Goal: Transaction & Acquisition: Purchase product/service

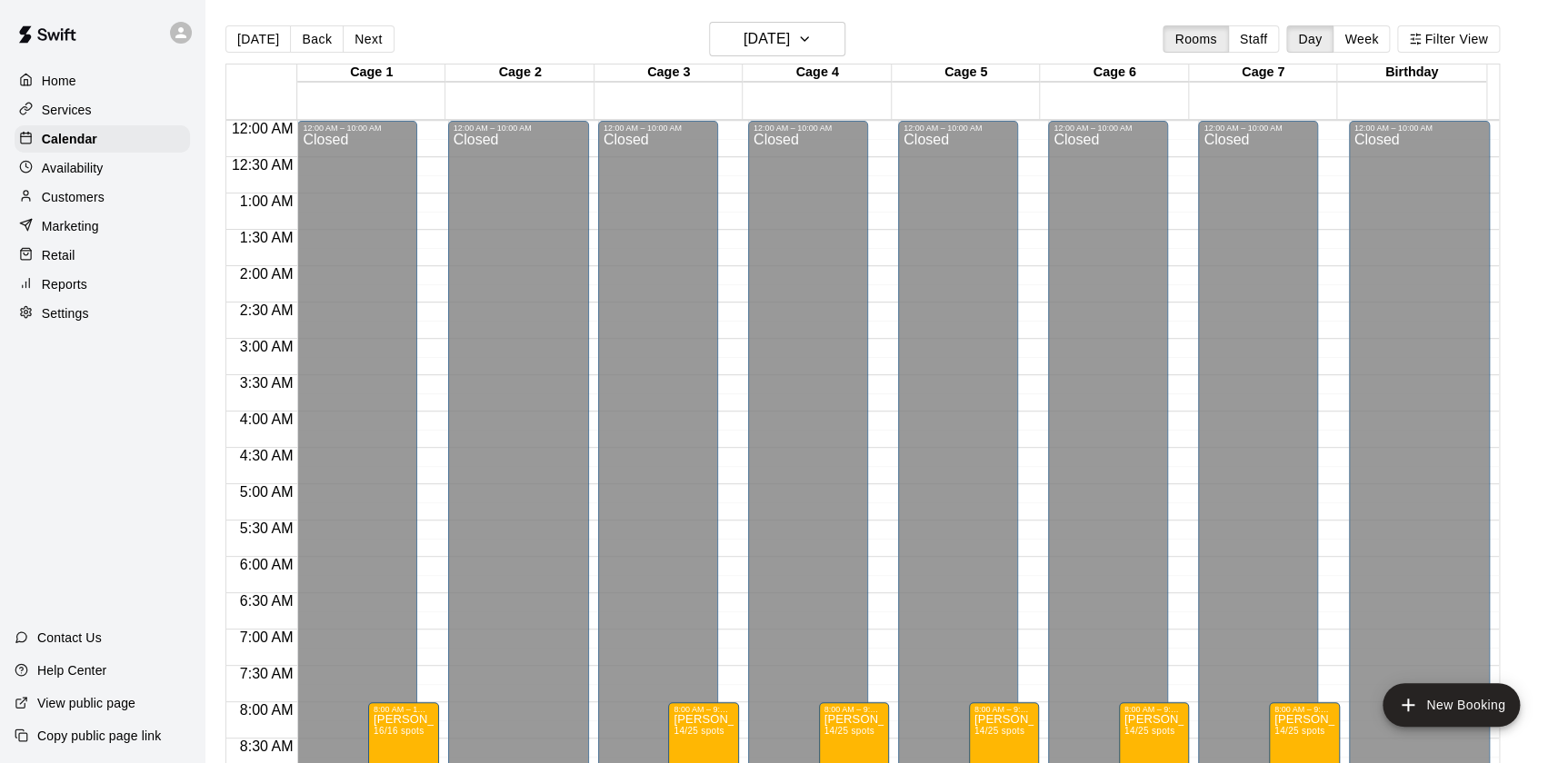
scroll to position [1025, 0]
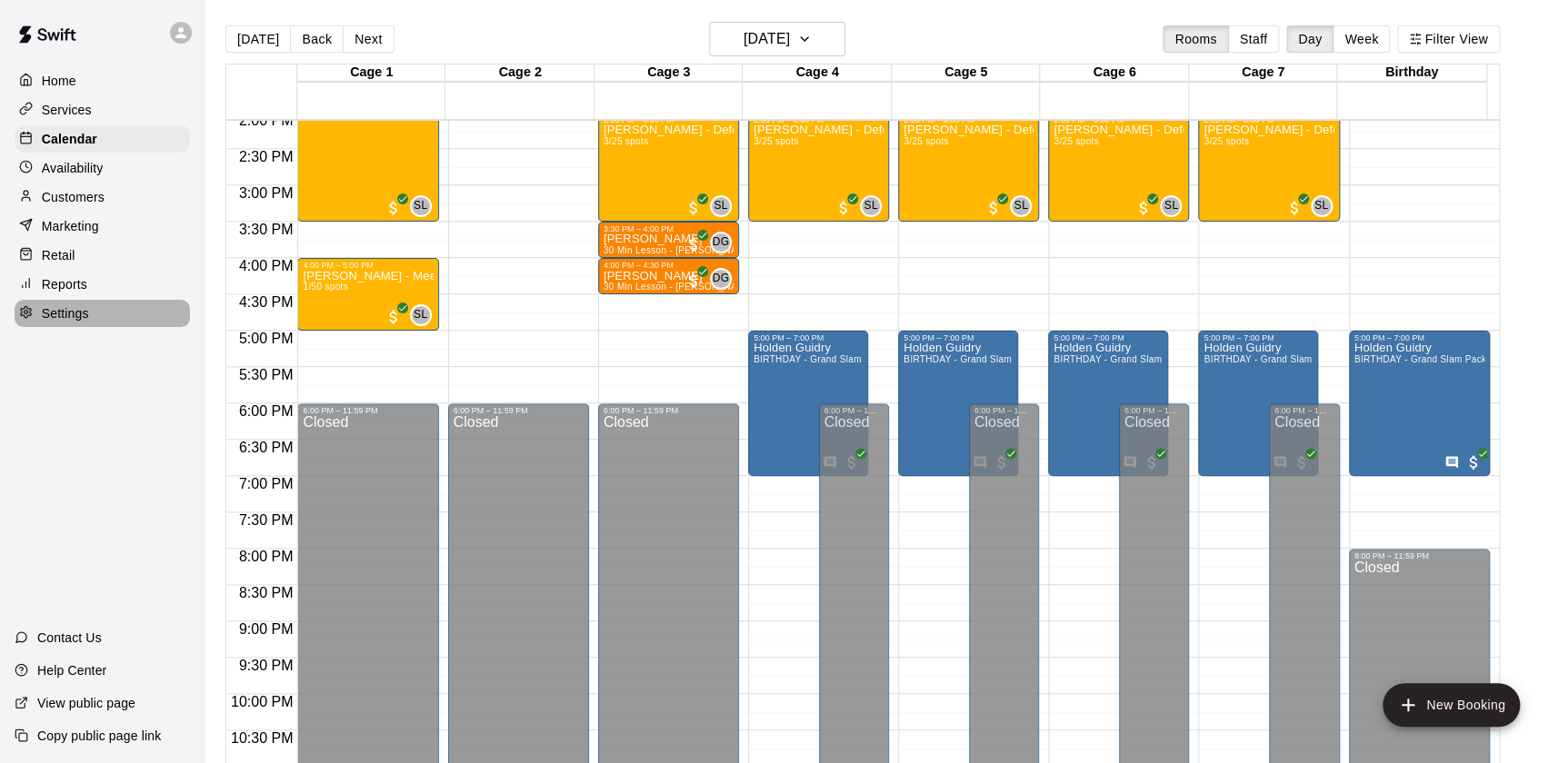
click at [71, 317] on p "Settings" at bounding box center [66, 313] width 48 height 18
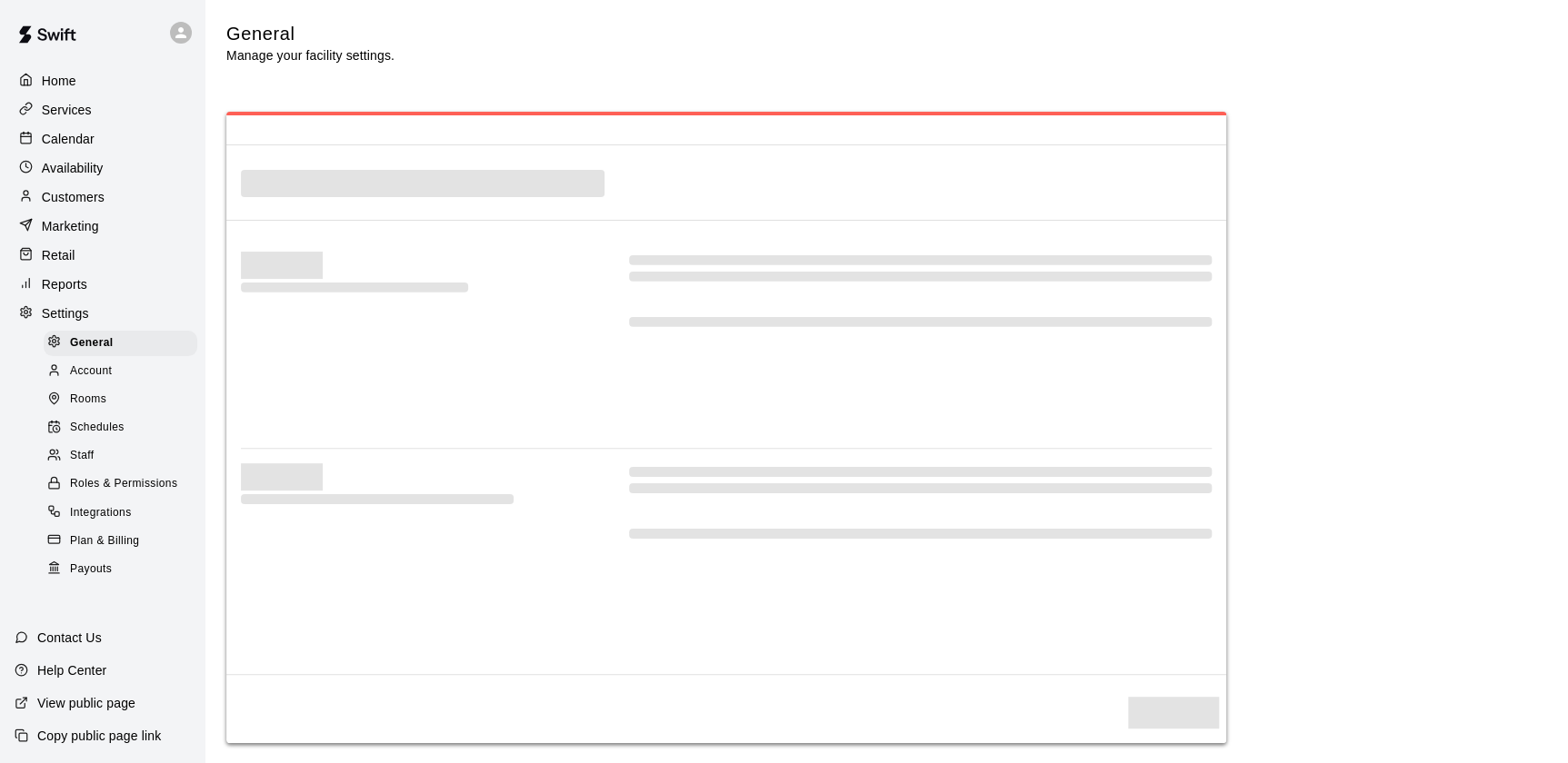
select select "**"
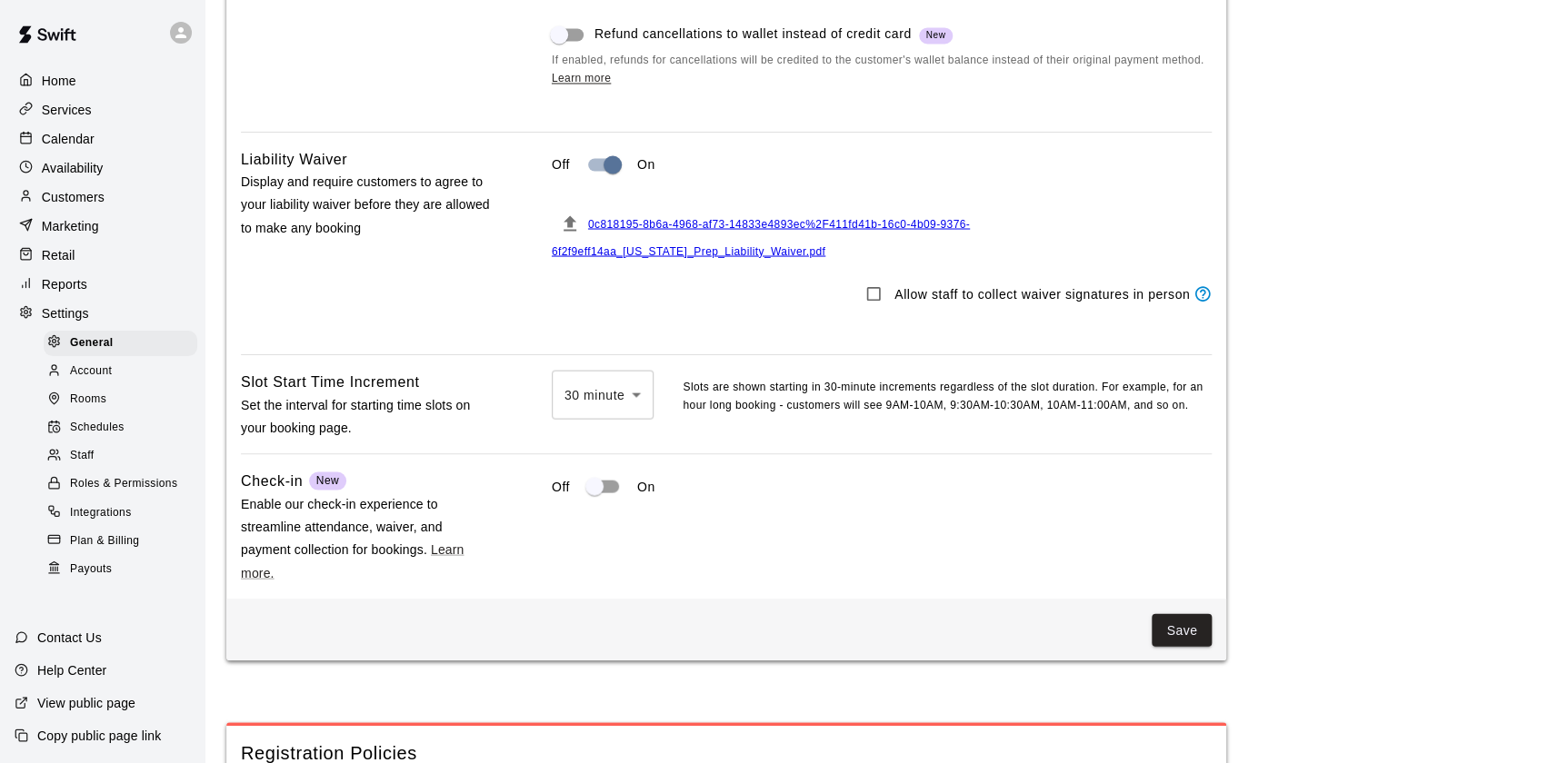
scroll to position [1578, 0]
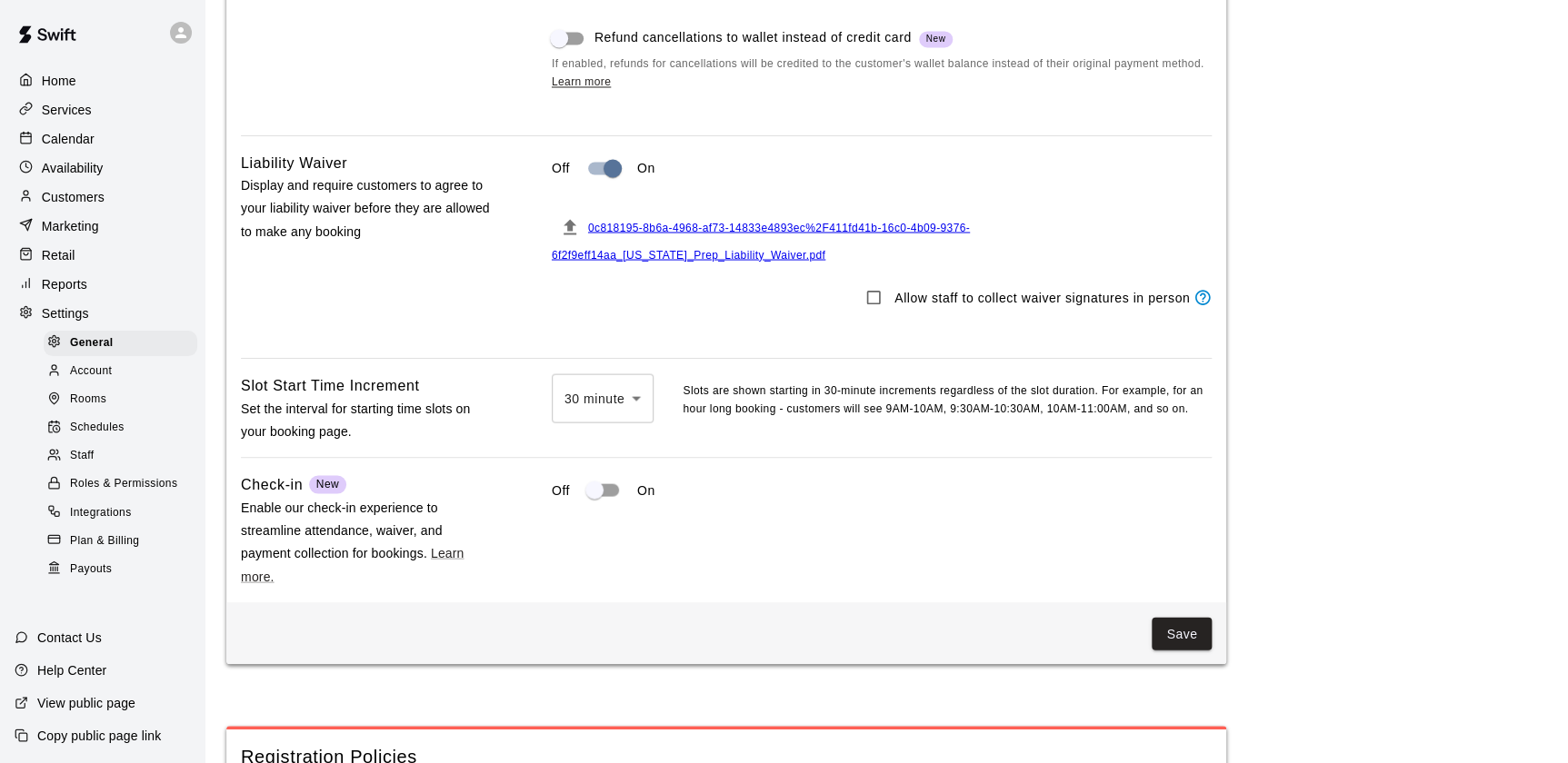
click at [736, 238] on span "0c818195-8b6a-4968-af73-14833e4893ec%2F411fd41b-16c0-4b09-9376-6f2f9eff14aa_[US…" at bounding box center [761, 240] width 418 height 40
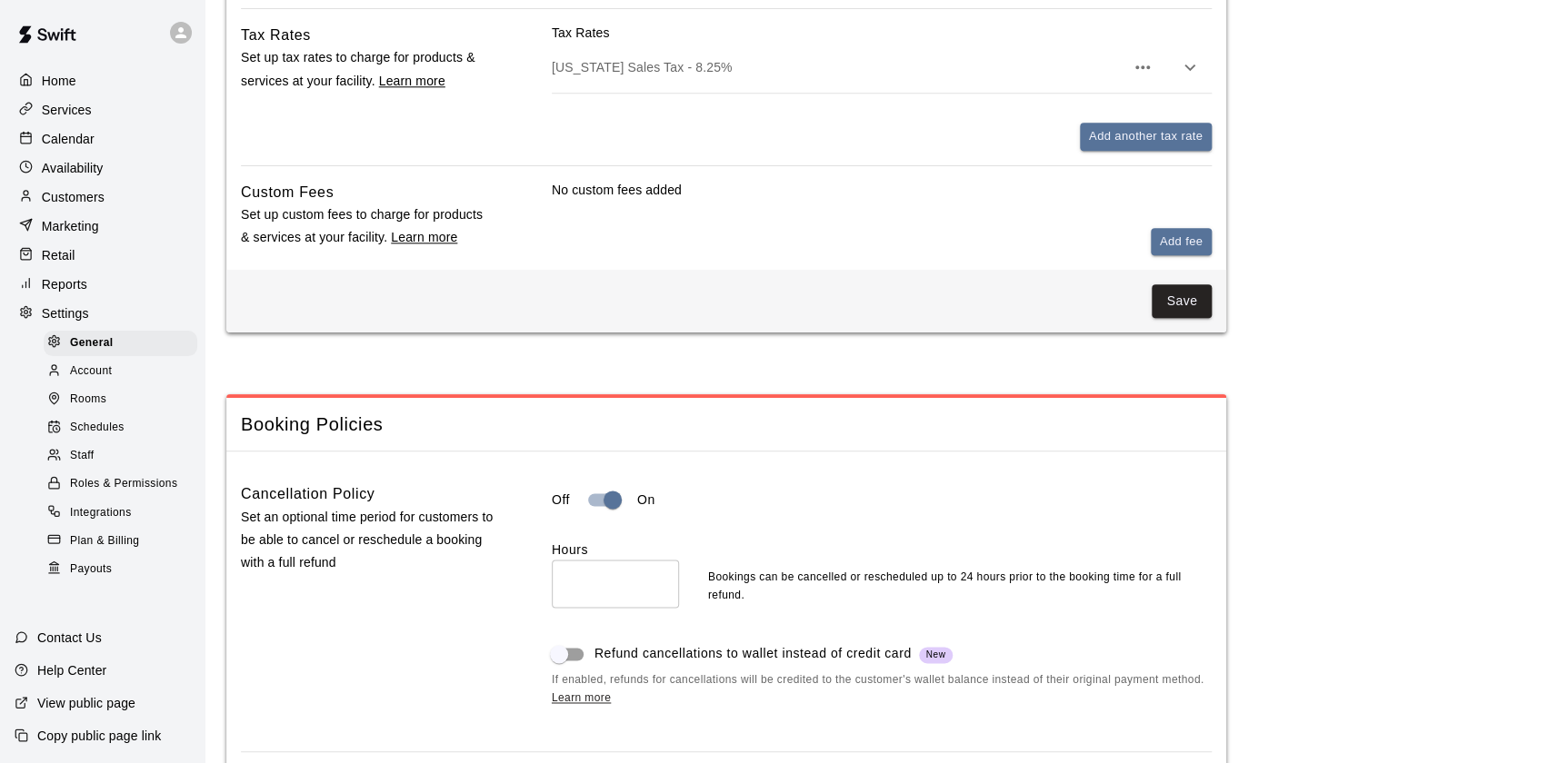
scroll to position [756, 0]
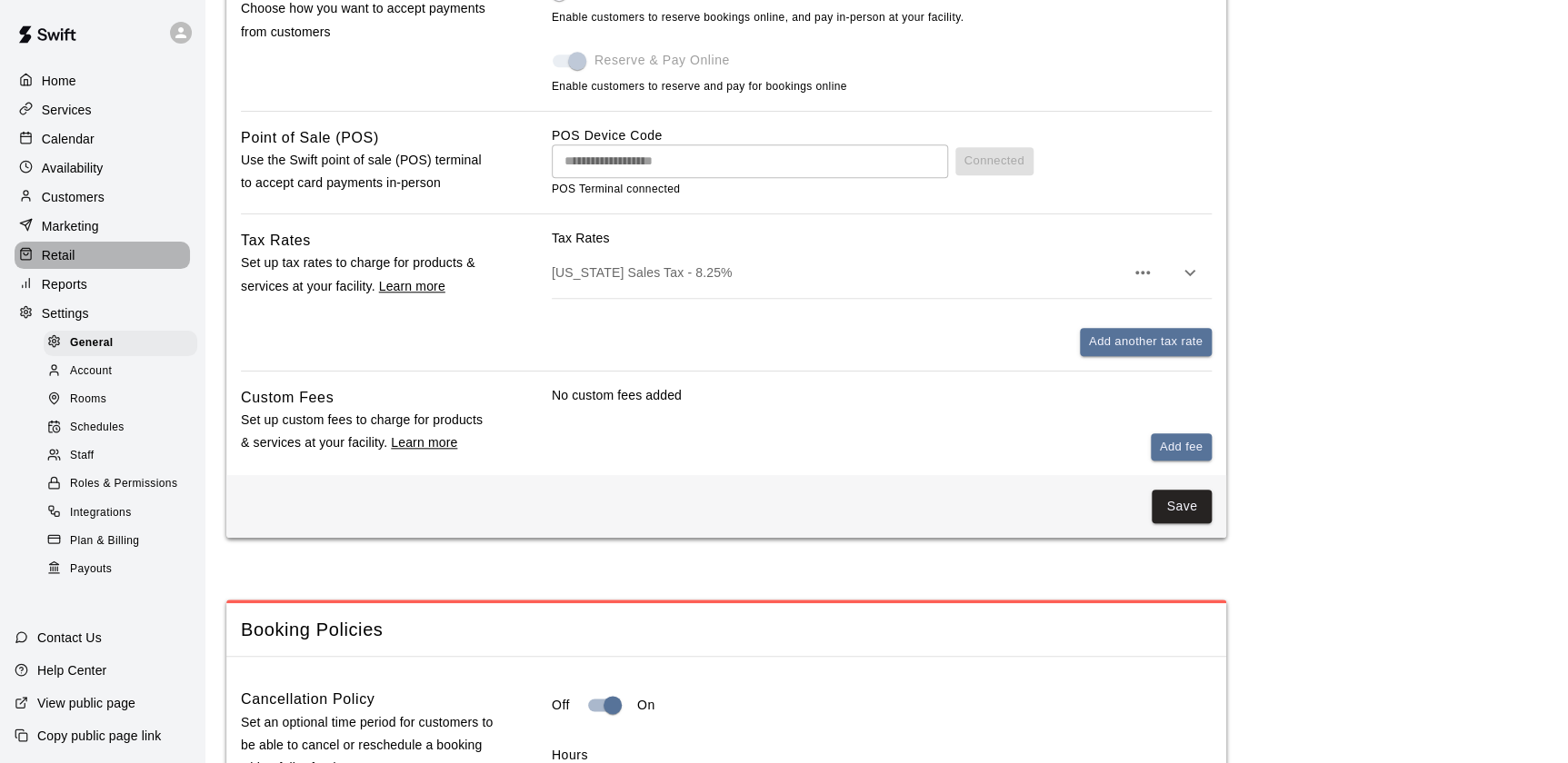
click at [68, 260] on p "Retail" at bounding box center [58, 255] width 33 height 18
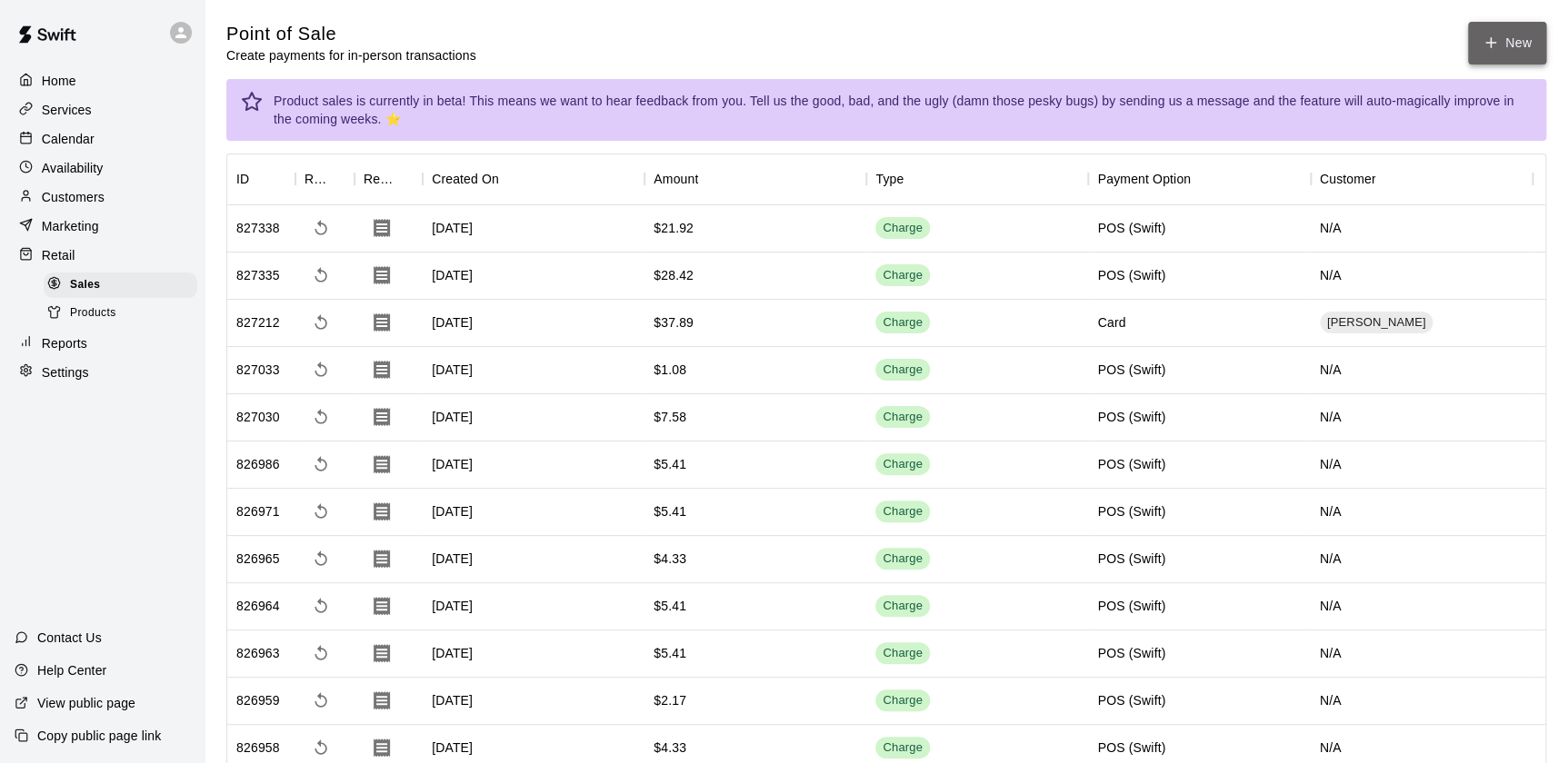
click at [1495, 42] on icon "button" at bounding box center [1490, 42] width 16 height 16
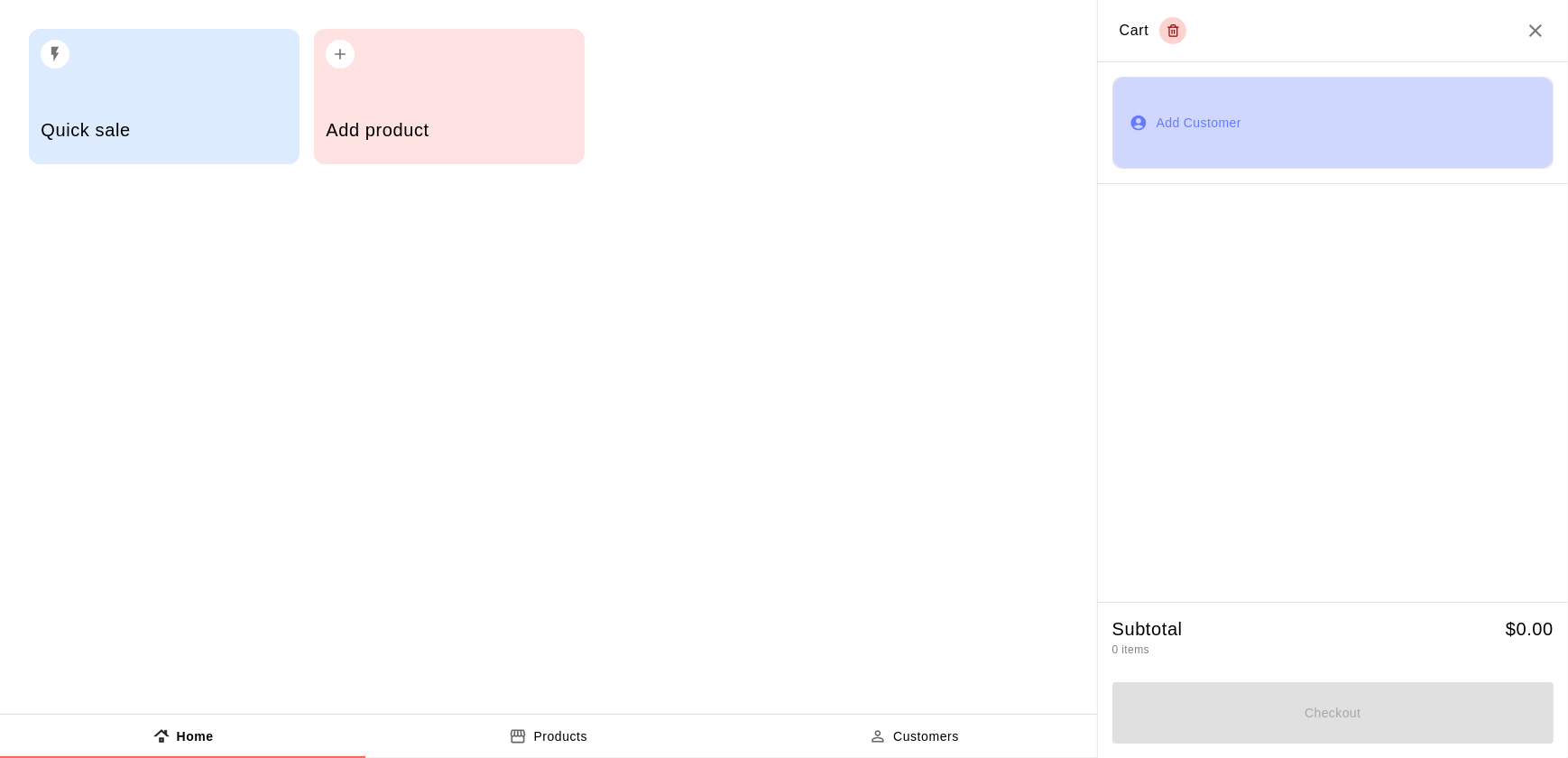
click at [1217, 104] on button "Add Customer" at bounding box center [1333, 122] width 442 height 92
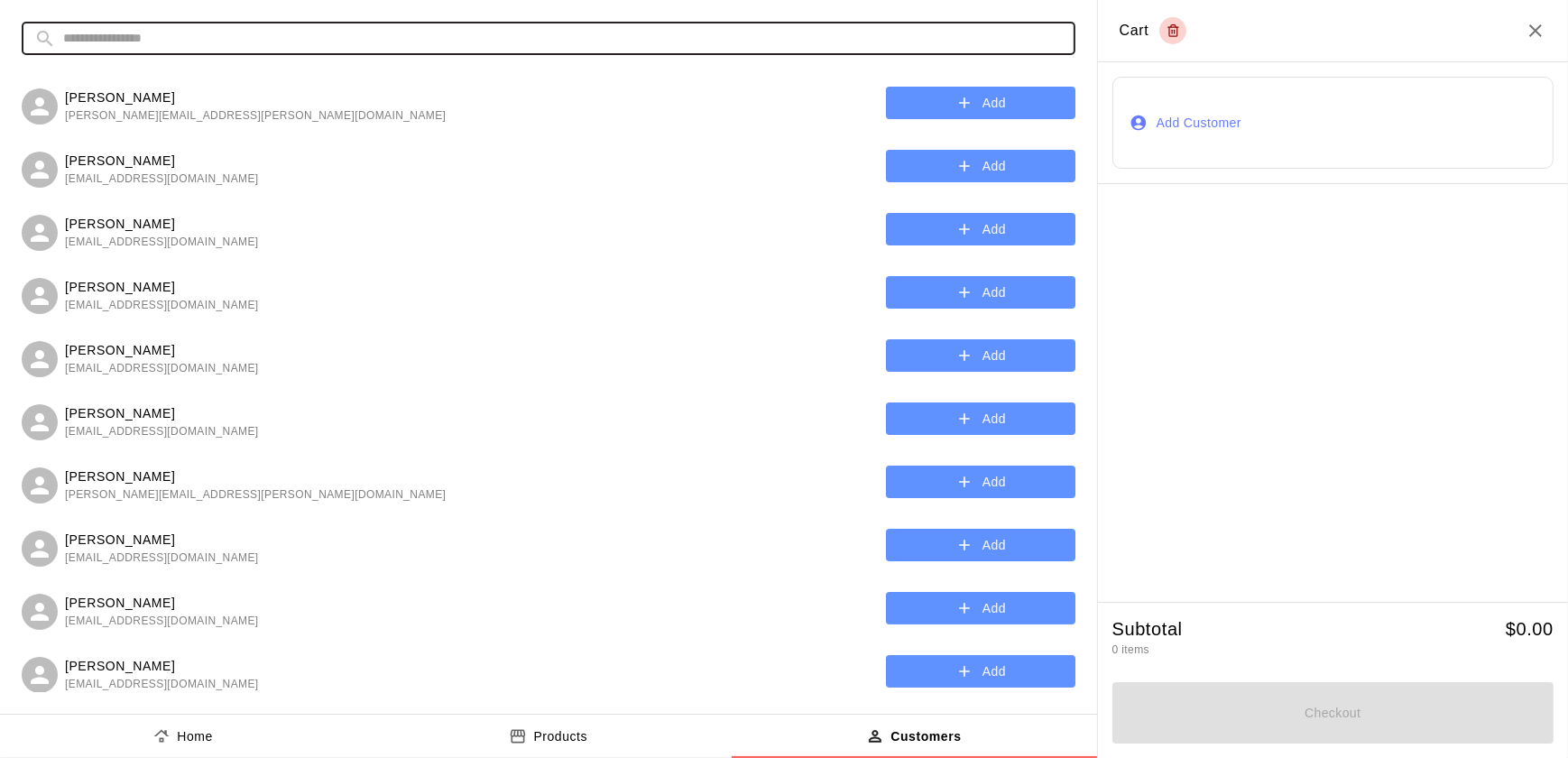
click at [605, 38] on input "text" at bounding box center [563, 38] width 1000 height 33
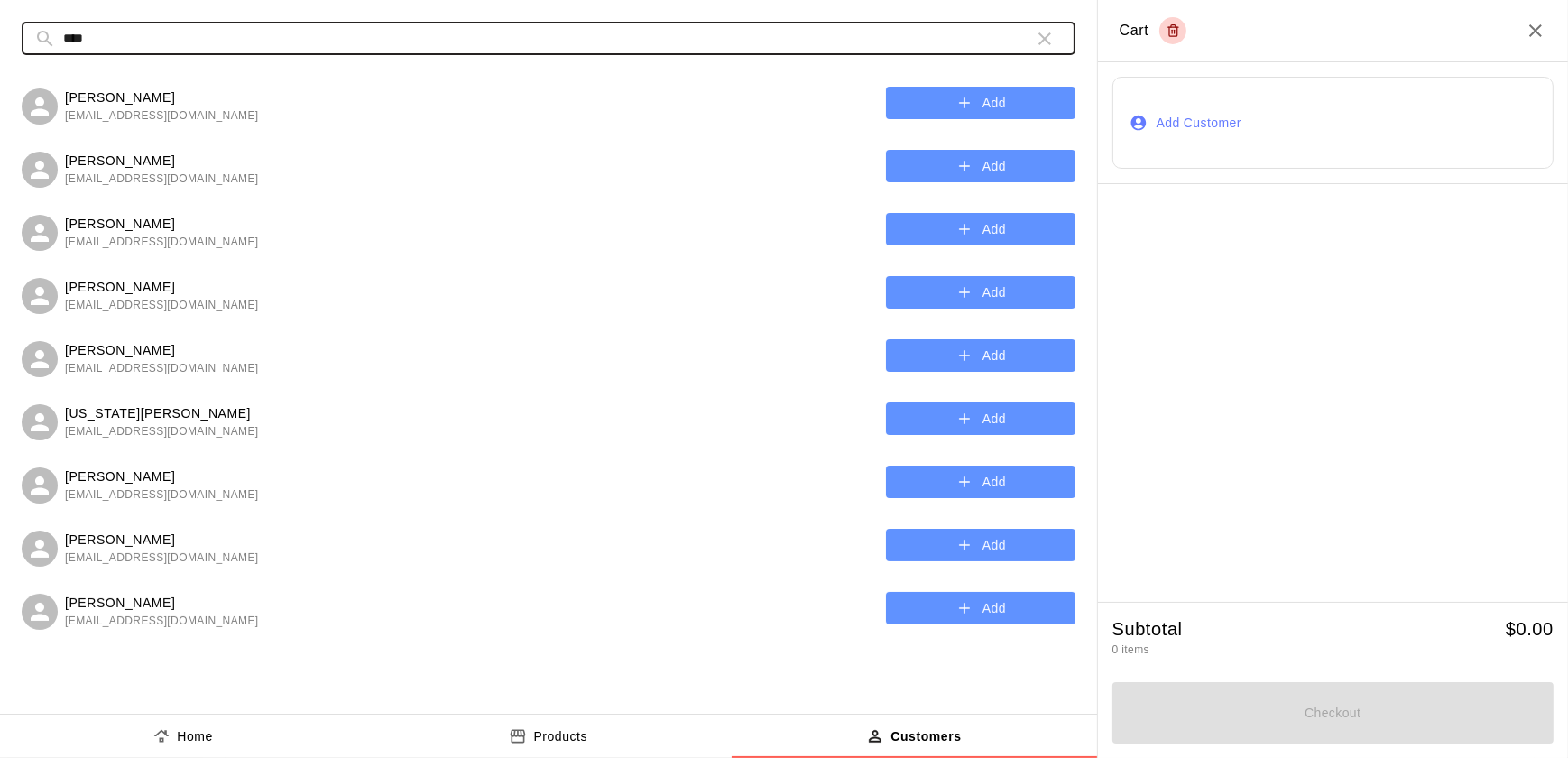
type input "****"
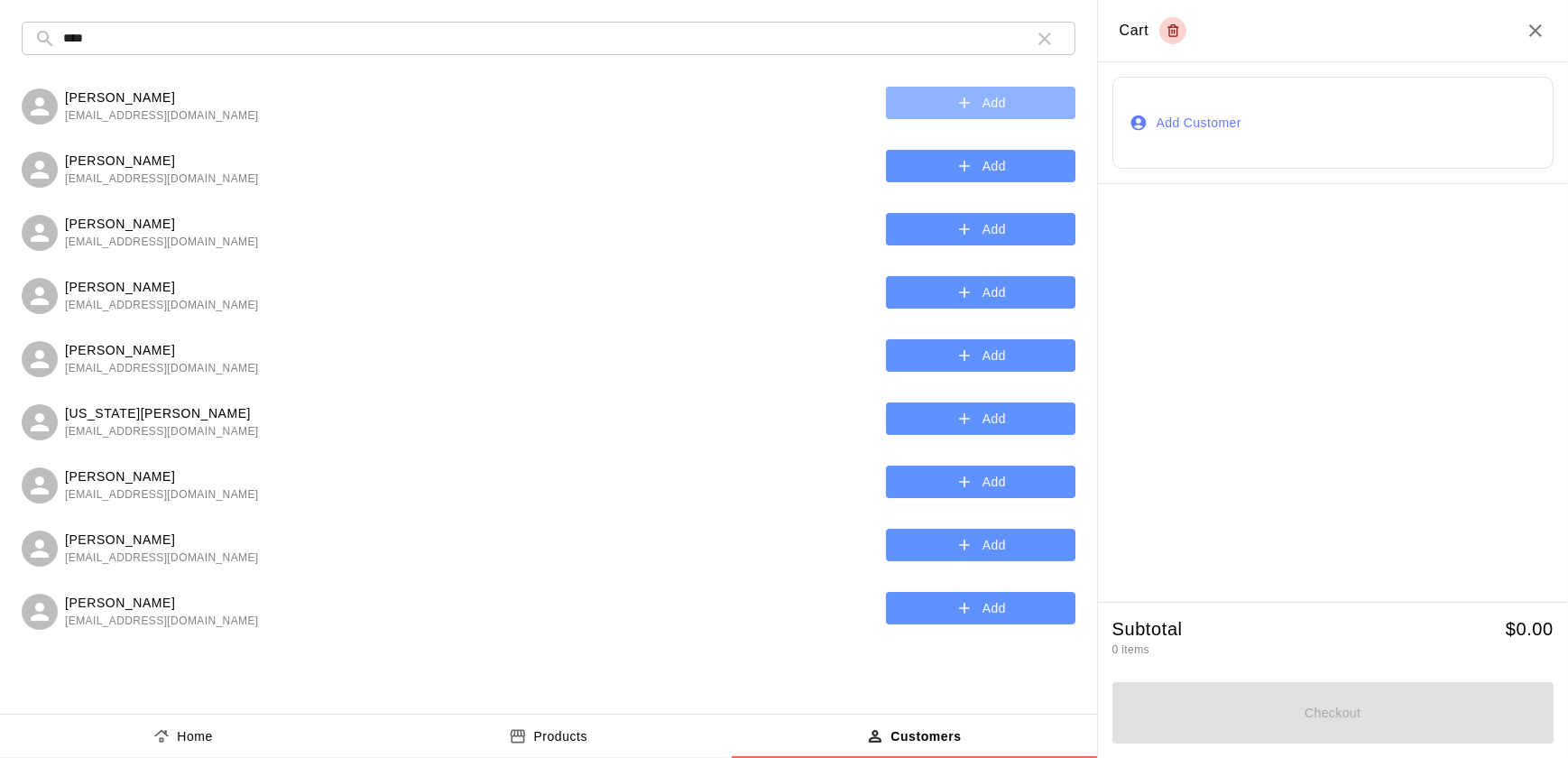
click at [967, 107] on icon "button" at bounding box center [964, 102] width 18 height 18
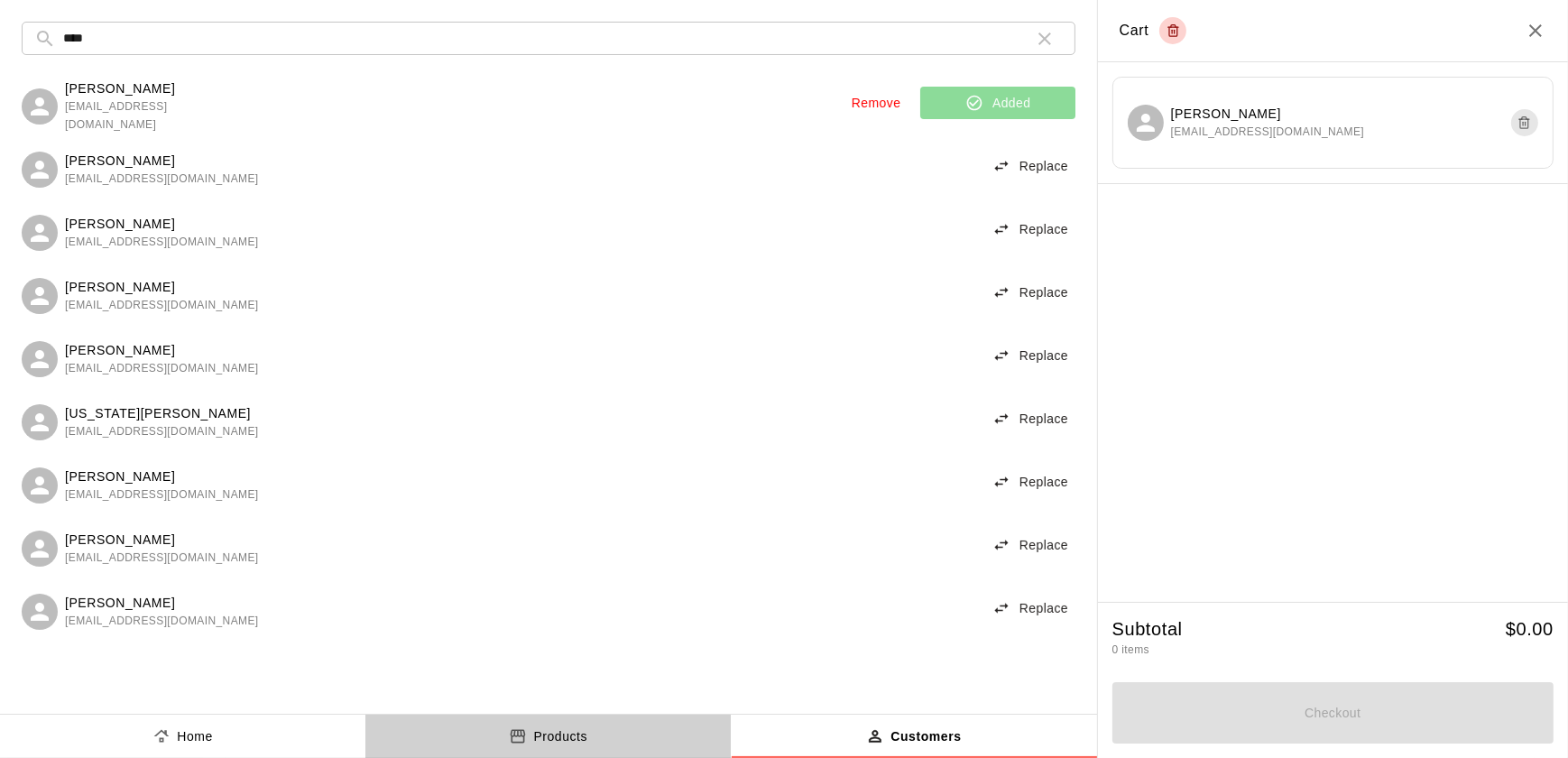
click at [539, 728] on p "Products" at bounding box center [560, 737] width 54 height 19
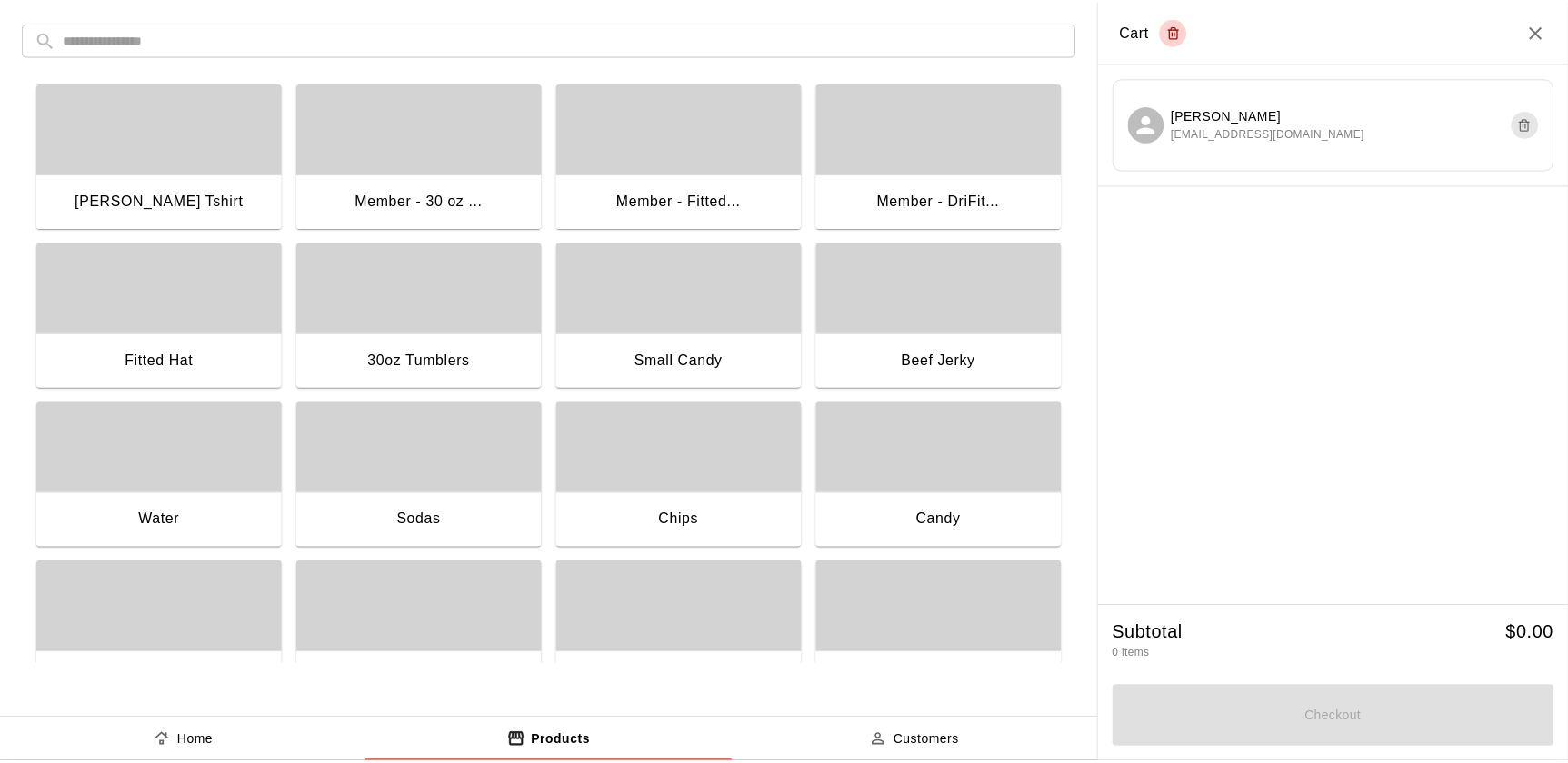
scroll to position [217, 0]
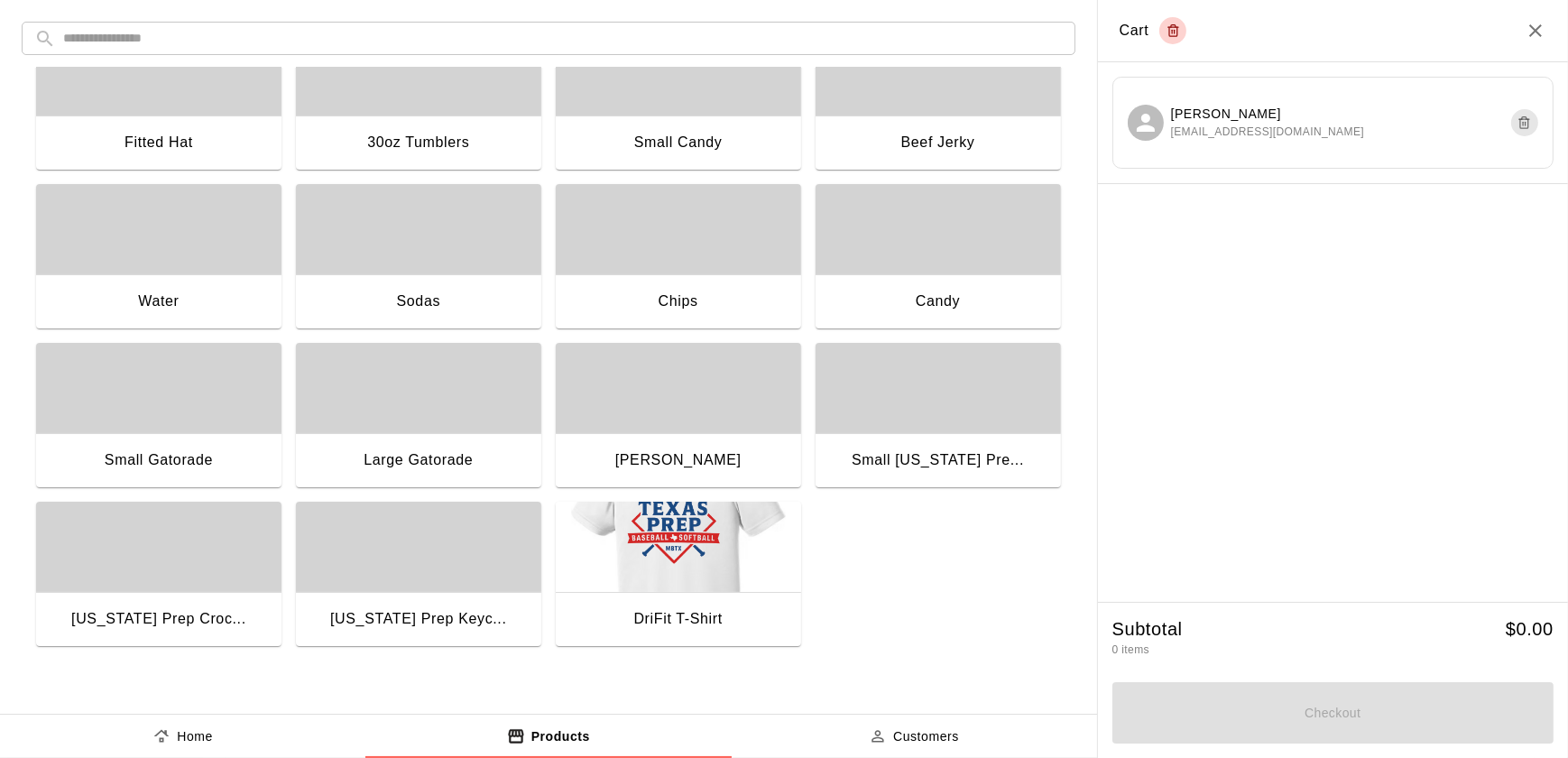
click at [586, 528] on img "button" at bounding box center [678, 546] width 245 height 90
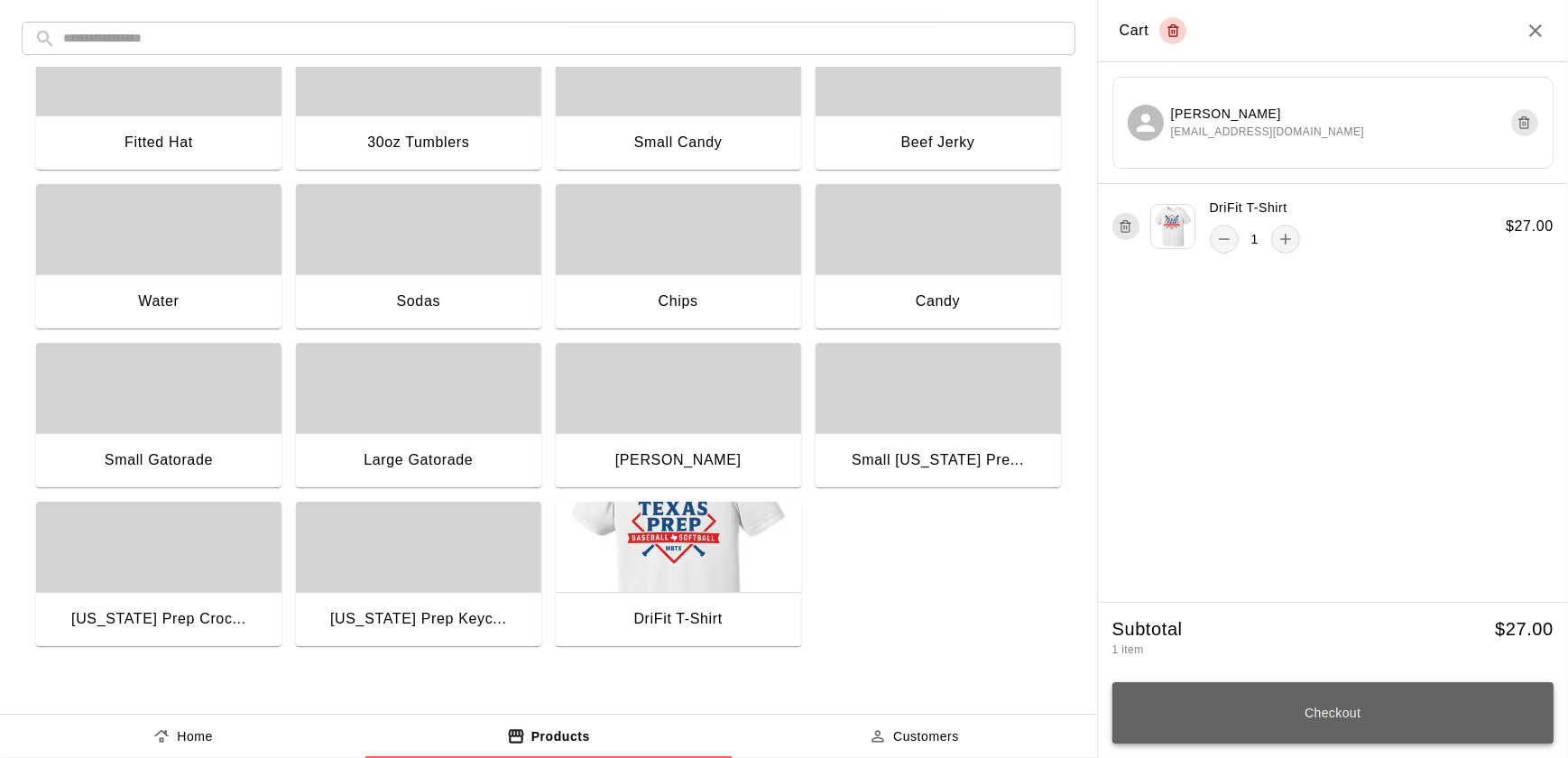
click at [1335, 708] on button "Checkout" at bounding box center [1333, 713] width 442 height 62
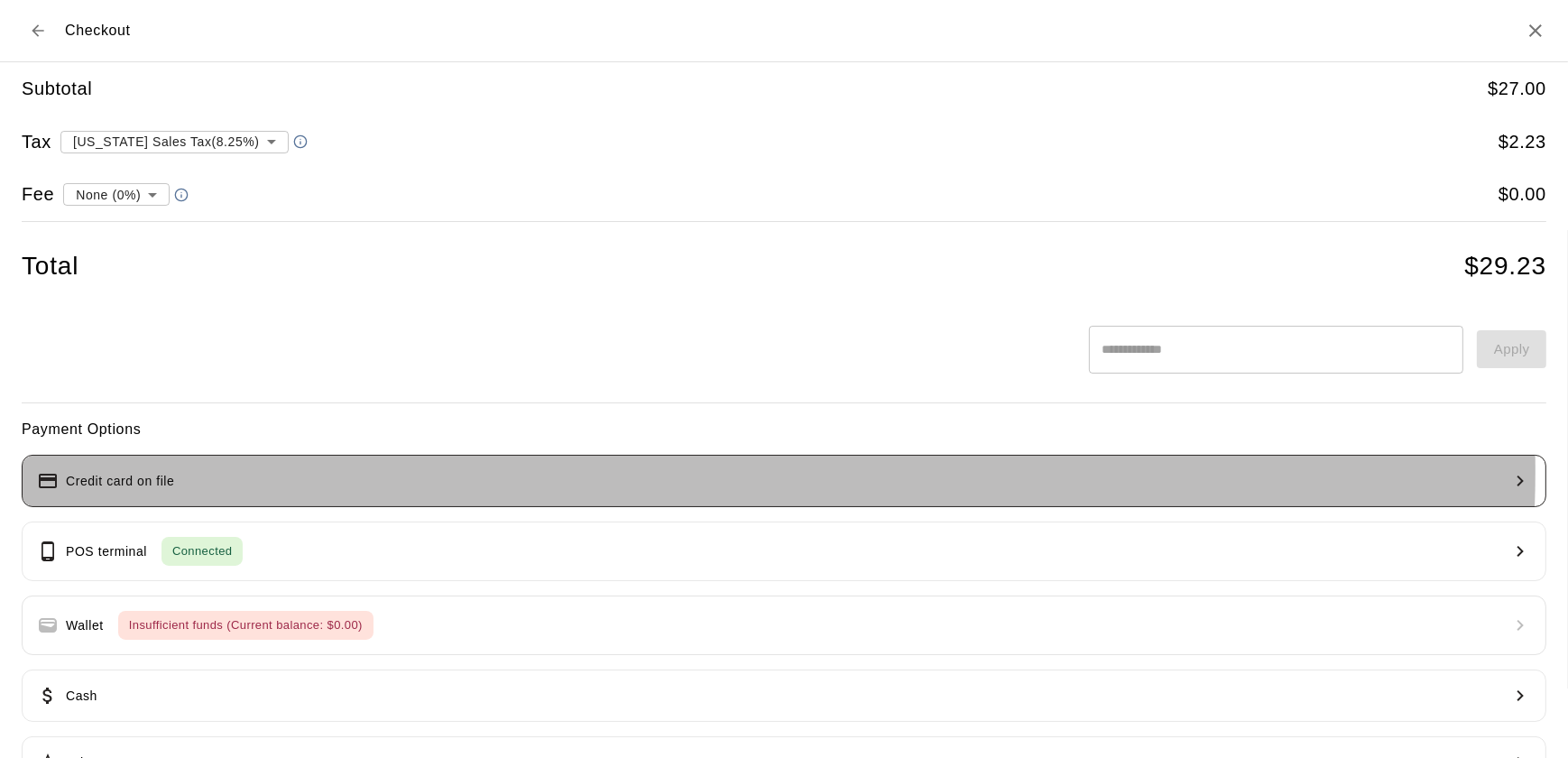
click at [614, 471] on button "Credit card on file" at bounding box center [784, 480] width 1524 height 52
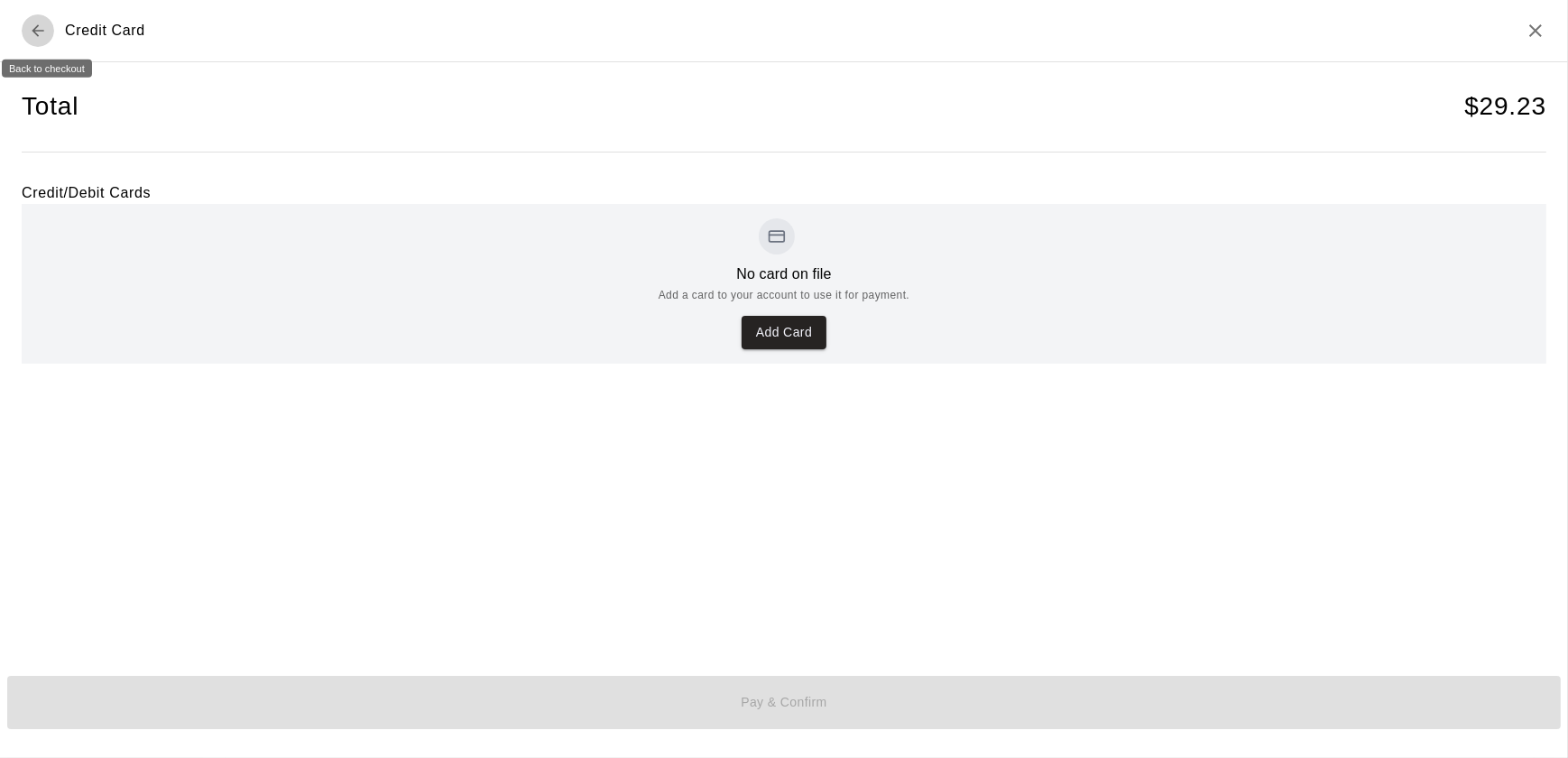
click at [39, 35] on icon "Back to checkout" at bounding box center [37, 30] width 18 height 18
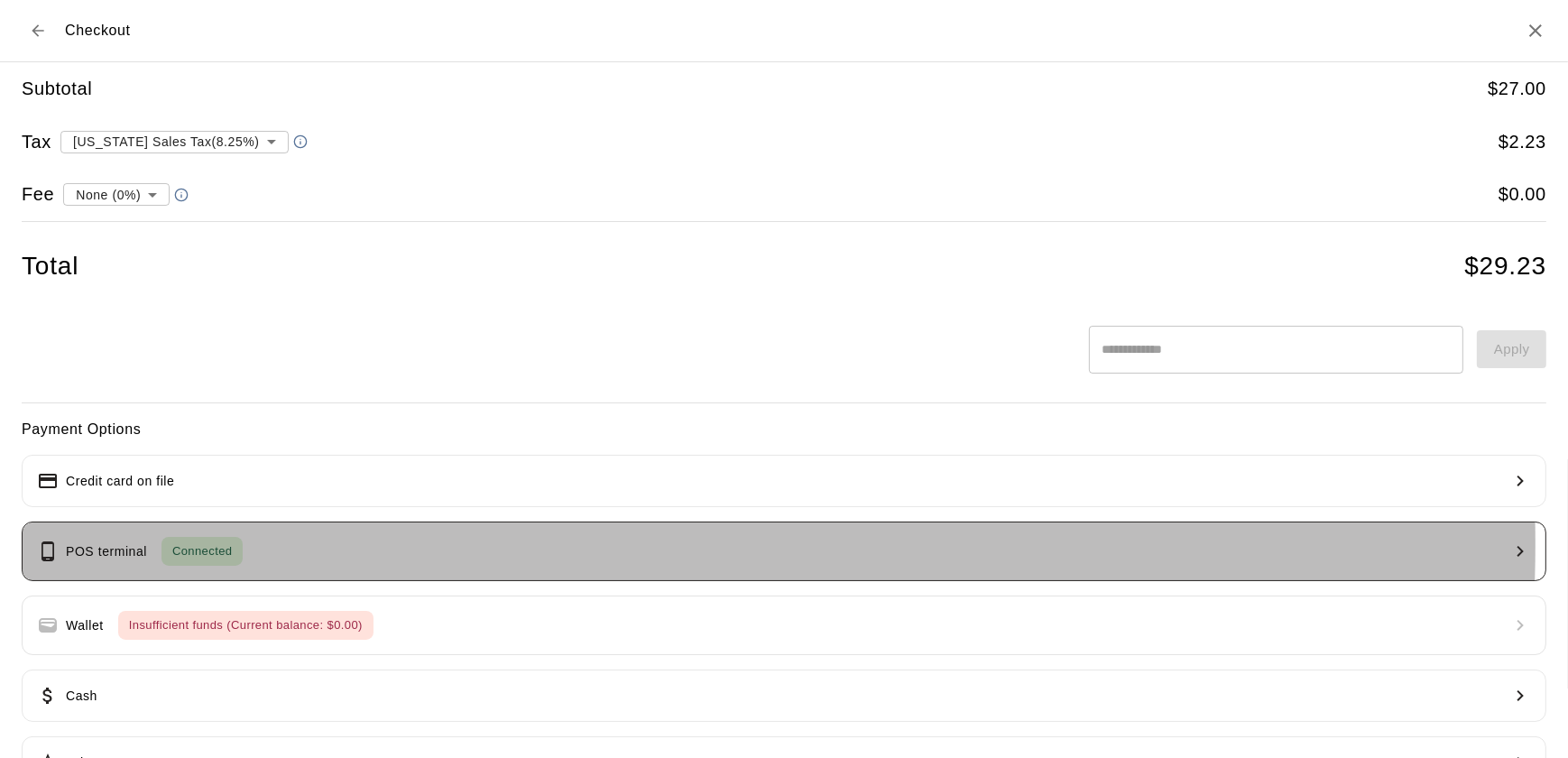
click at [318, 544] on button "POS terminal Connected" at bounding box center [784, 550] width 1524 height 60
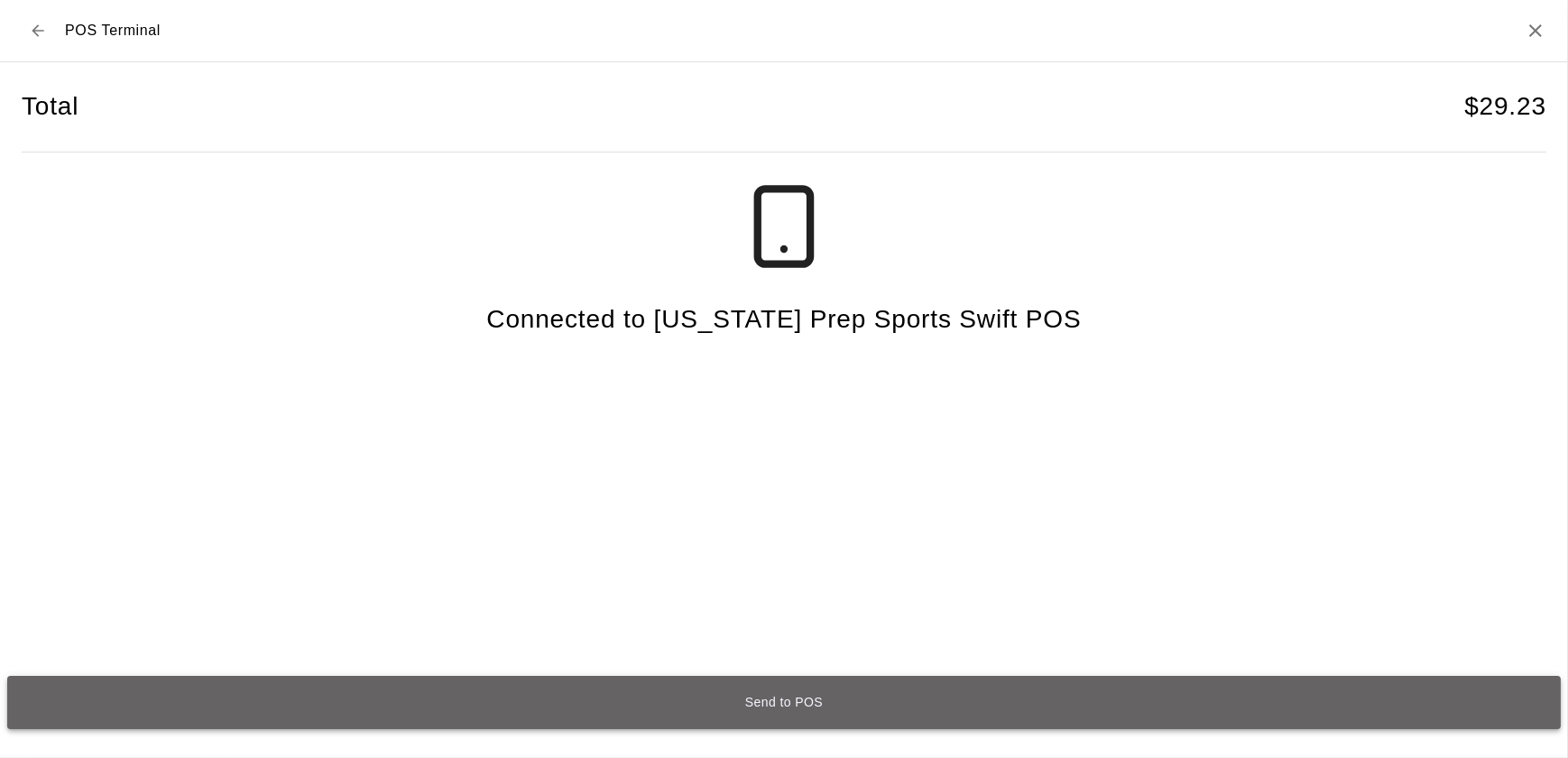
click at [773, 710] on button "Send to POS" at bounding box center [784, 702] width 1554 height 53
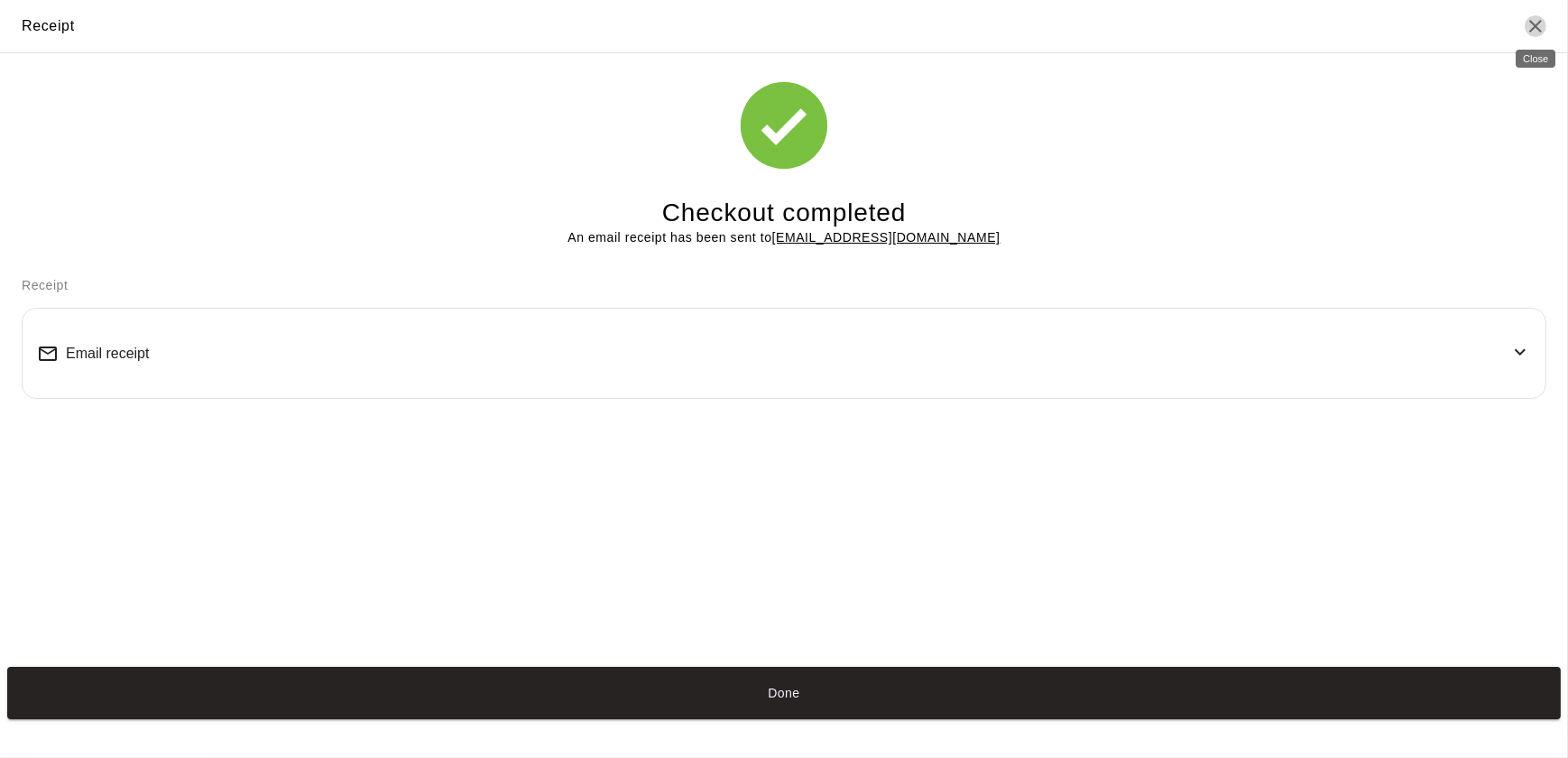
click at [1536, 28] on icon "Close" at bounding box center [1535, 26] width 22 height 22
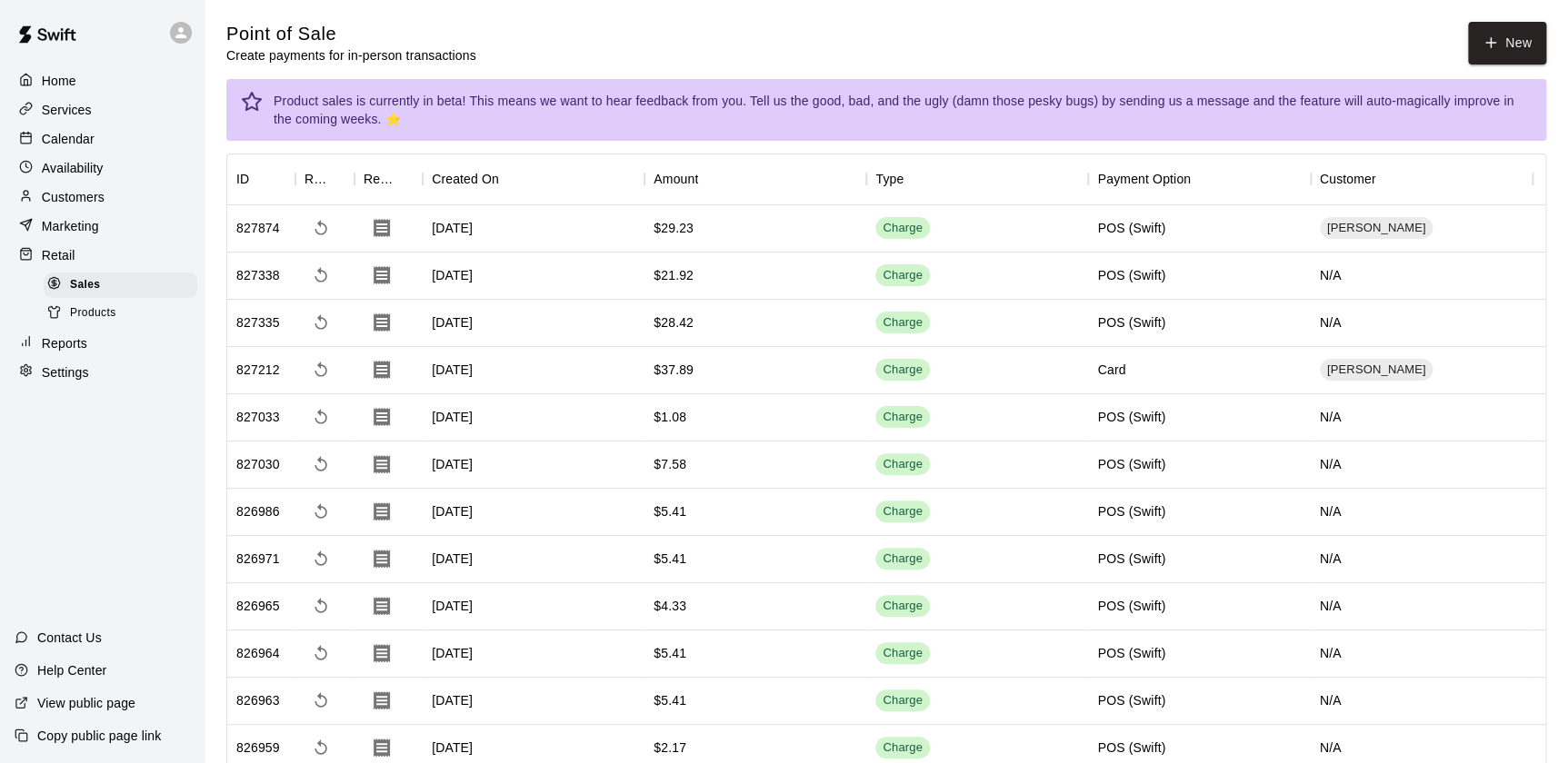
click at [897, 53] on div "Point of Sale Create payments for in-person transactions New" at bounding box center [886, 43] width 1320 height 43
click at [638, 29] on div "Point of Sale Create payments for in-person transactions New" at bounding box center [886, 43] width 1320 height 43
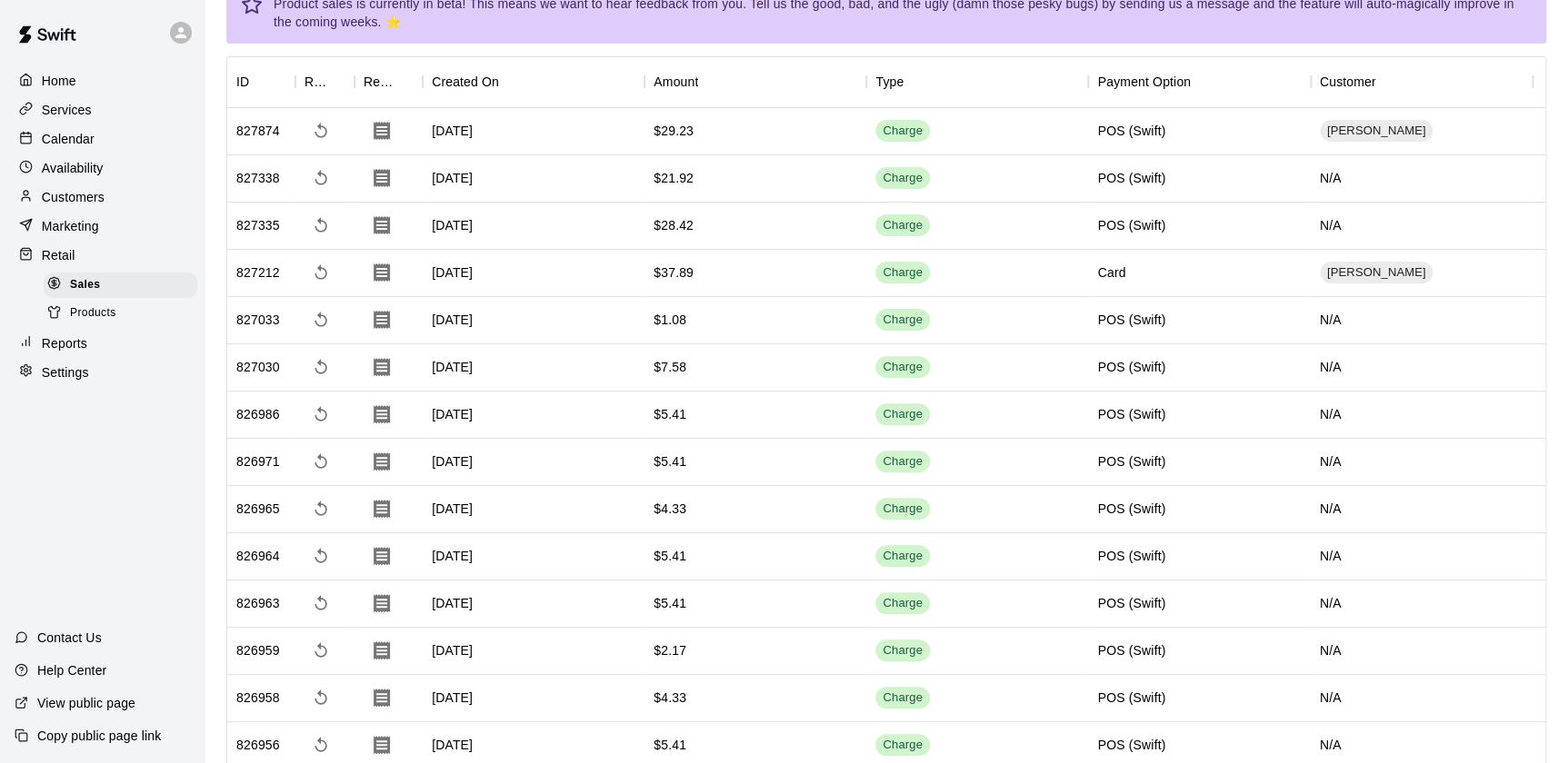
scroll to position [0, 0]
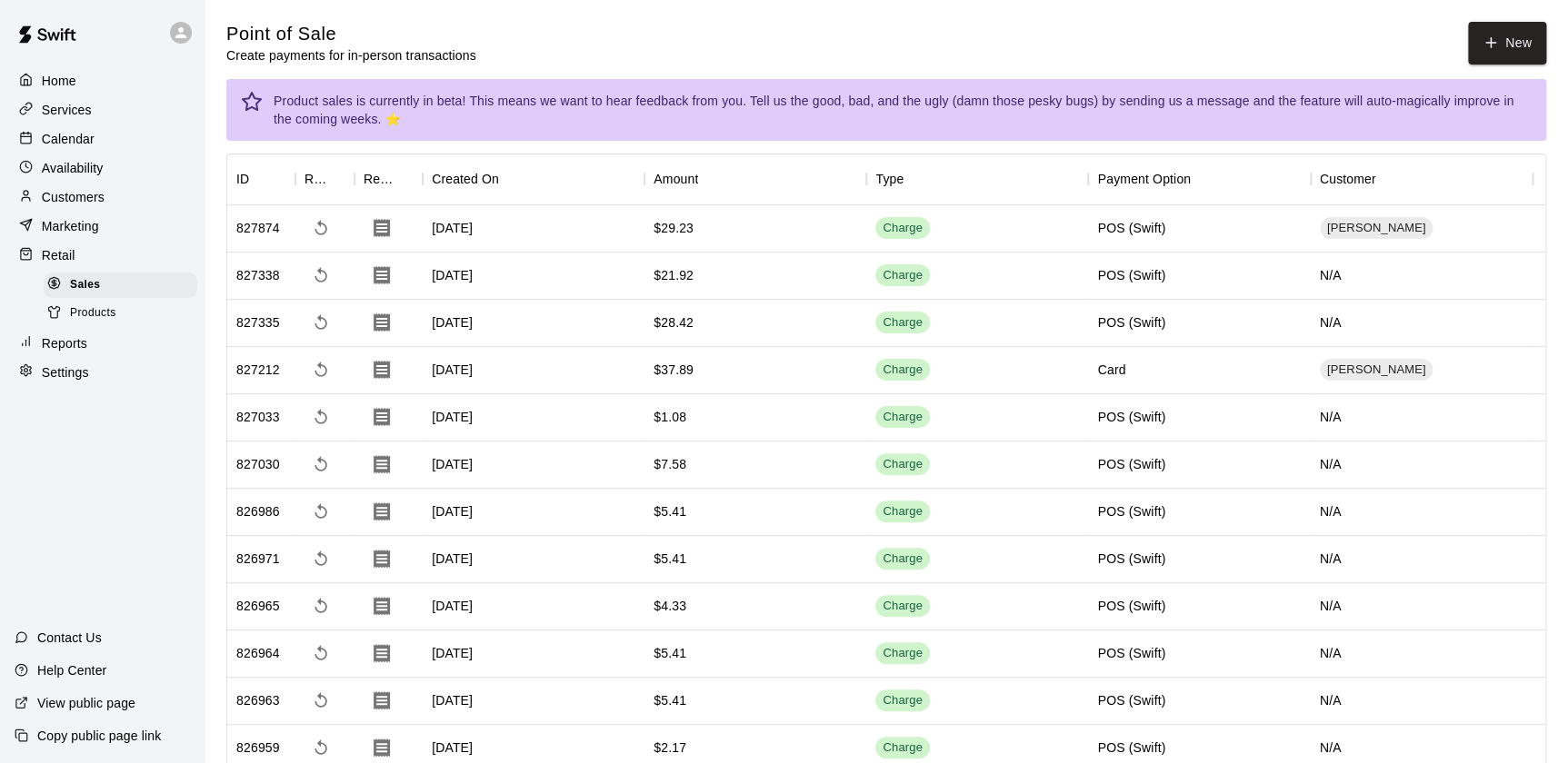
click at [551, 37] on div "Point of Sale Create payments for in-person transactions New" at bounding box center [886, 43] width 1320 height 43
click at [867, 53] on div "Point of Sale Create payments for in-person transactions New" at bounding box center [886, 43] width 1320 height 43
click at [67, 130] on div "Calendar" at bounding box center [102, 138] width 176 height 28
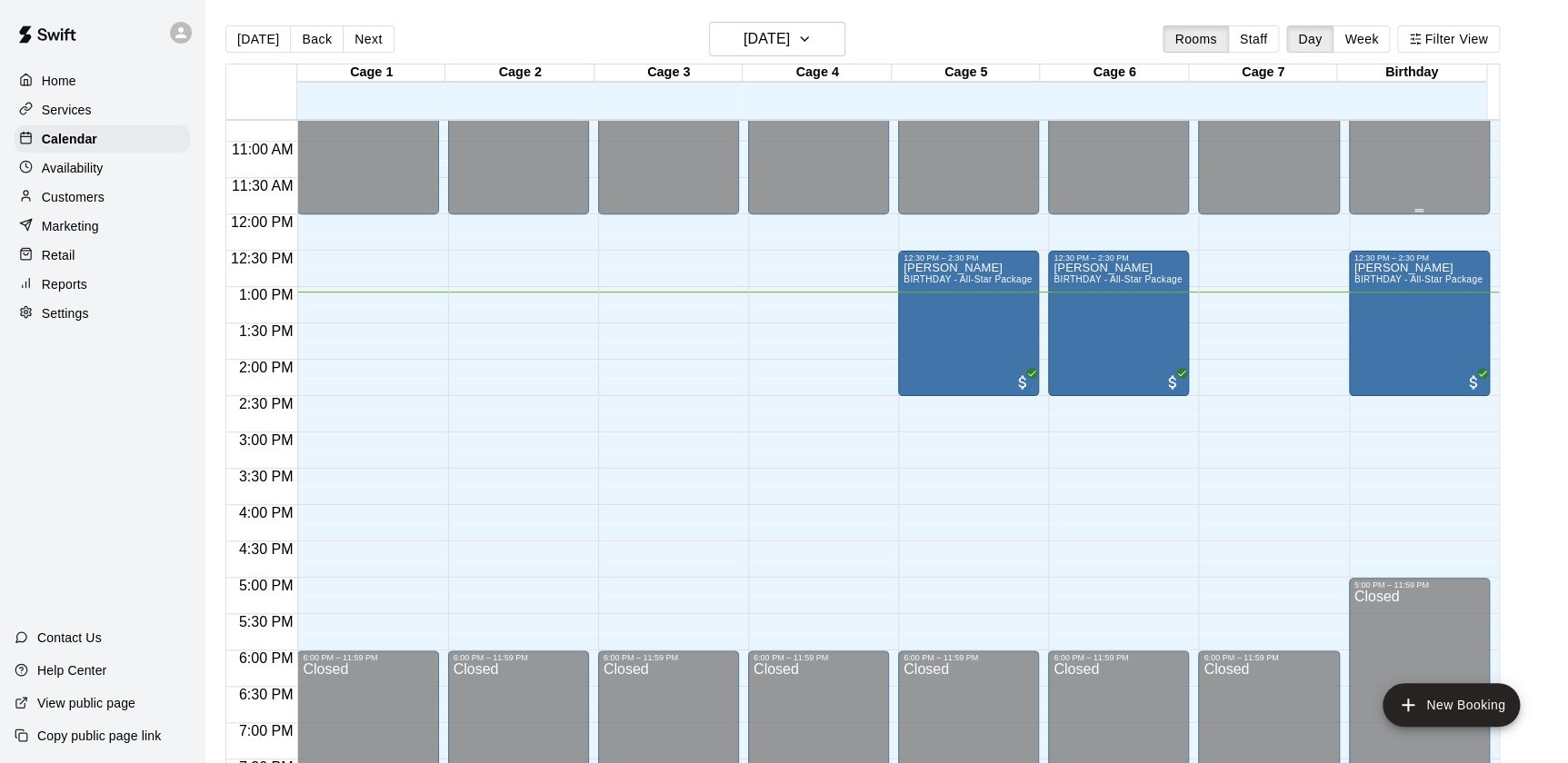
scroll to position [781, 0]
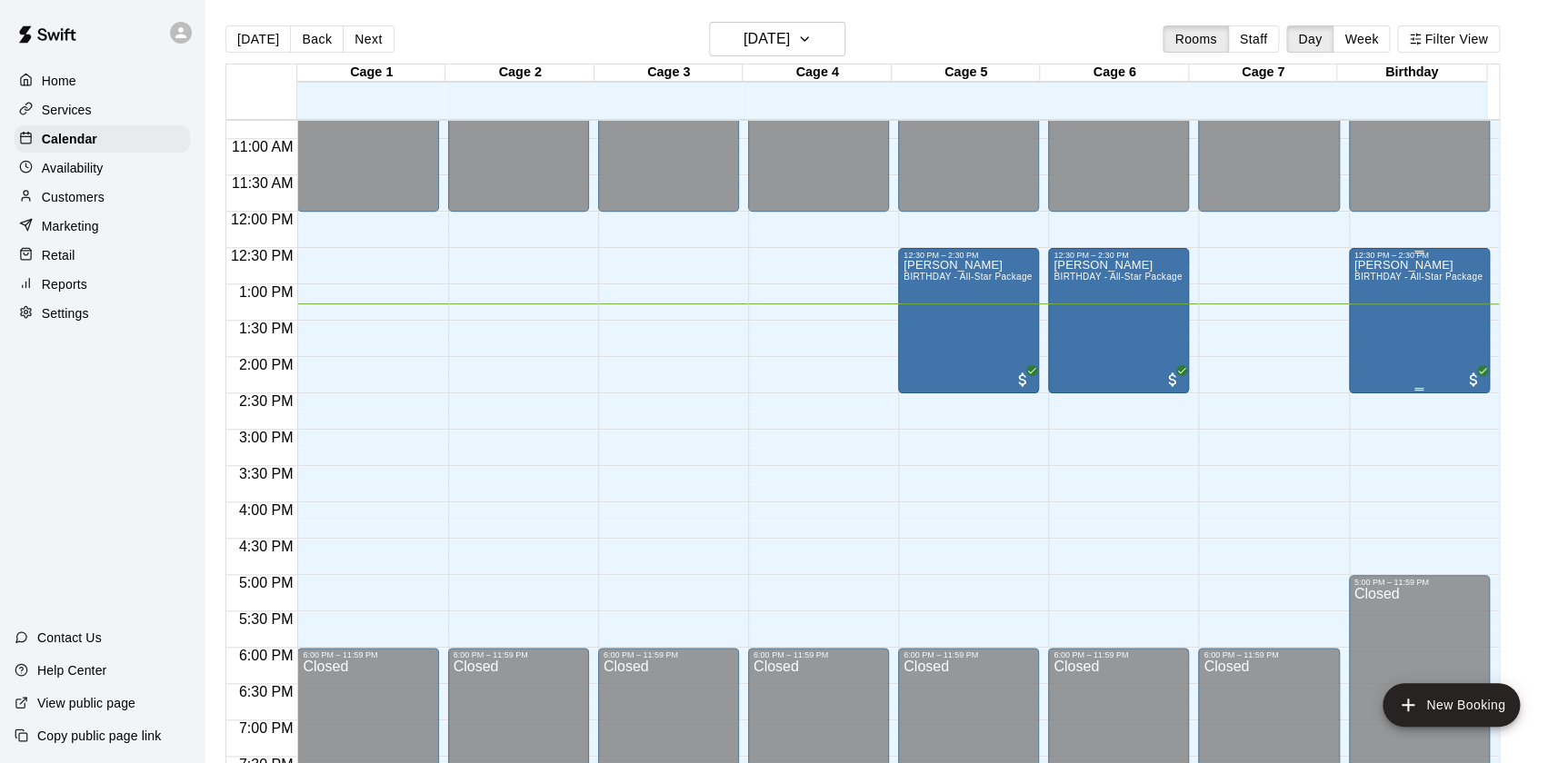
drag, startPoint x: 1515, startPoint y: 318, endPoint x: 1435, endPoint y: 330, distance: 80.9
click at [1435, 330] on div "[DATE] Back [DATE][DATE] Rooms Staff Day Week Filter View Cage 1 21 Sun Cage 2 …" at bounding box center [863, 403] width 1302 height 763
click at [882, 303] on div "12:00 AM – 12:00 PM Closed 6:00 PM – 11:59 PM Closed" at bounding box center [819, 212] width 141 height 1743
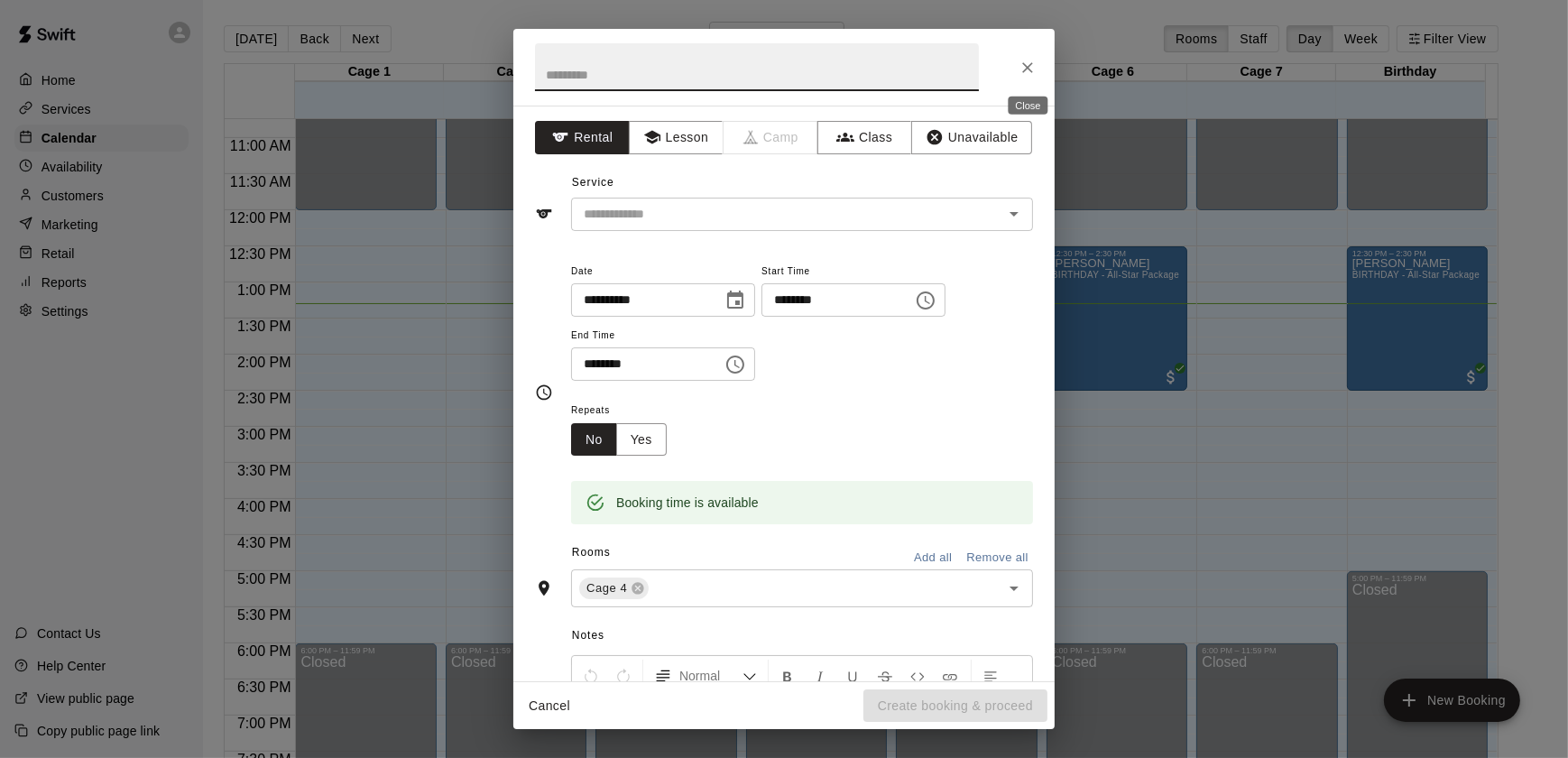
click at [1027, 65] on icon "Close" at bounding box center [1027, 67] width 10 height 10
